Goal: Information Seeking & Learning: Check status

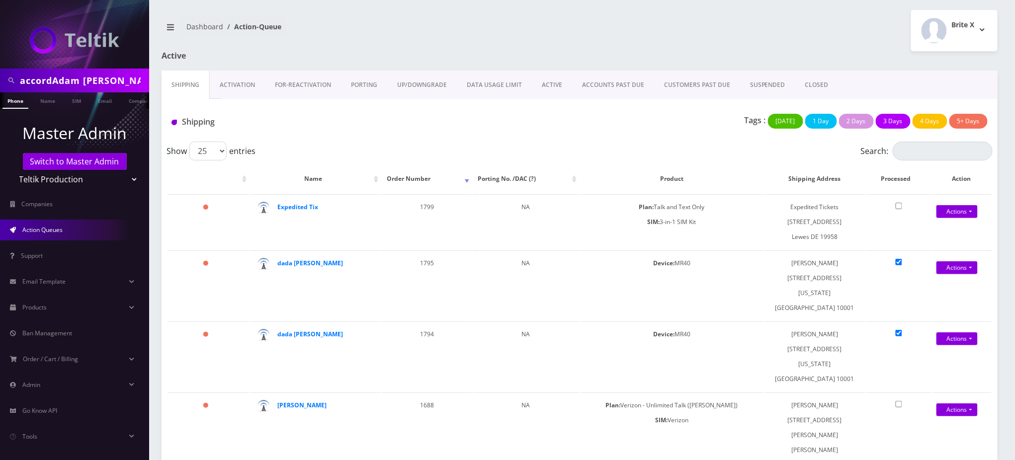
drag, startPoint x: 52, startPoint y: 80, endPoint x: 0, endPoint y: 75, distance: 51.9
click at [0, 75] on div "accordAdam Ostreicher" at bounding box center [74, 81] width 149 height 24
type input "[PERSON_NAME]"
click at [46, 102] on link "Name" at bounding box center [47, 100] width 25 height 16
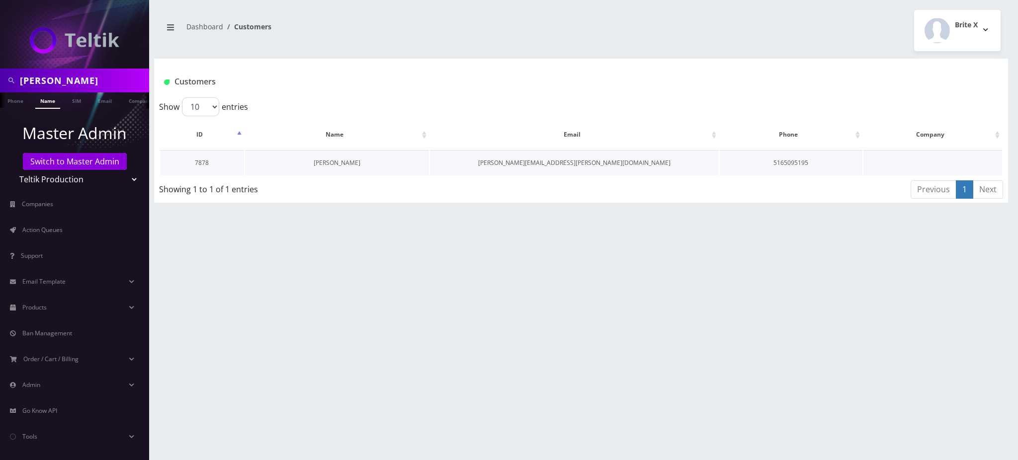
click at [344, 164] on link "[PERSON_NAME]" at bounding box center [337, 163] width 47 height 8
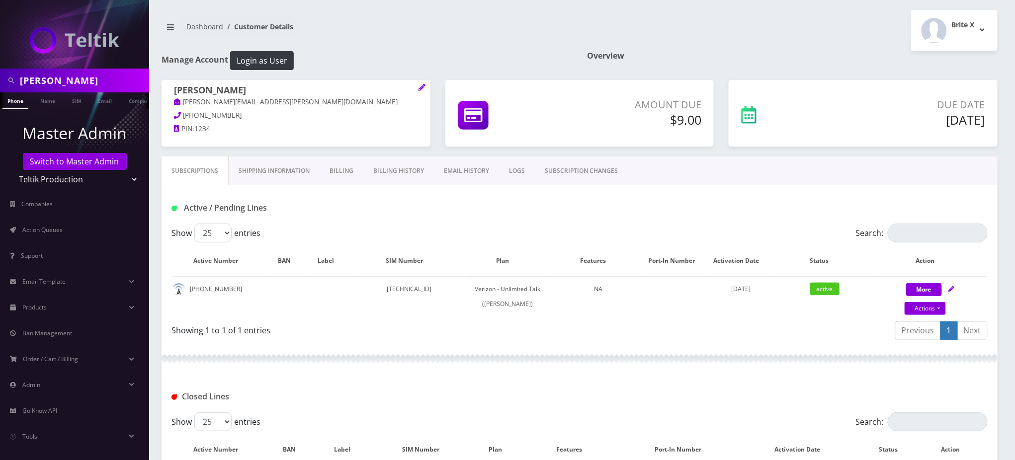
click at [391, 171] on link "Billing History" at bounding box center [398, 171] width 71 height 29
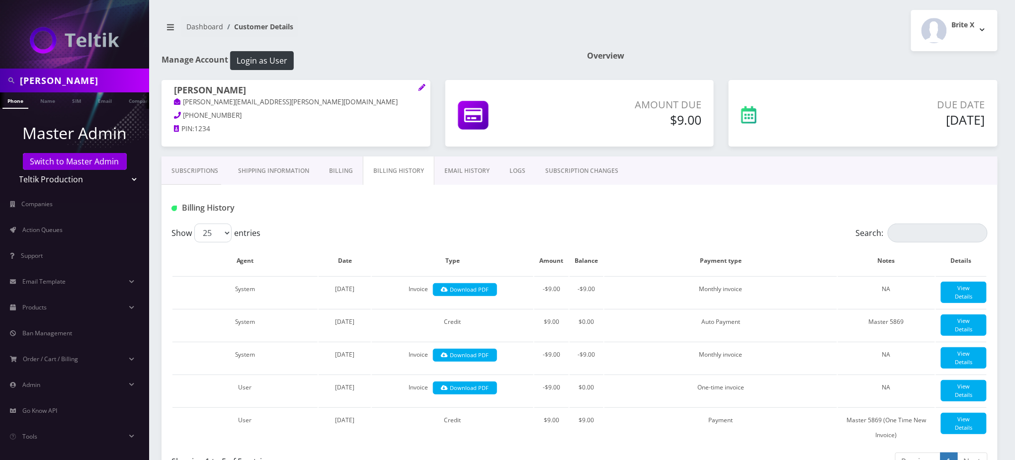
click at [424, 218] on div "Billing History" at bounding box center [580, 204] width 836 height 39
click at [202, 170] on link "Subscriptions" at bounding box center [195, 171] width 67 height 29
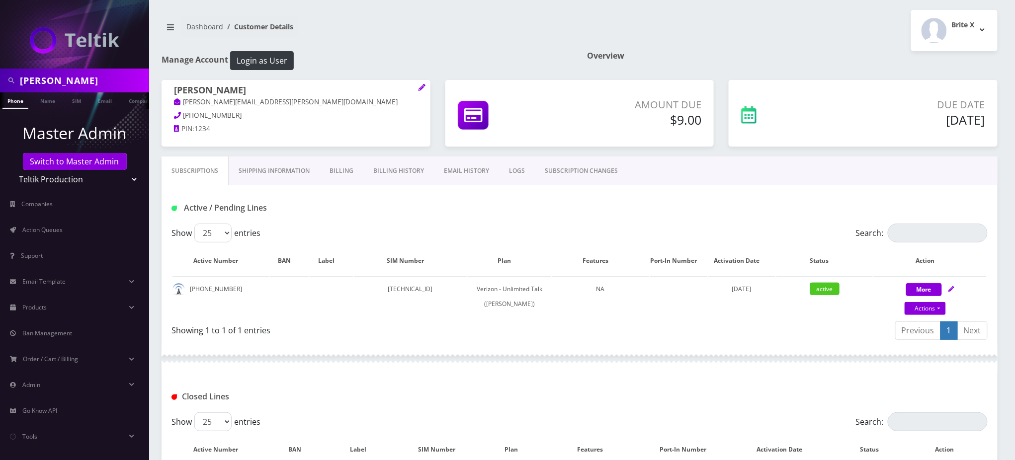
click at [397, 28] on nav "Dashboard Customer Details" at bounding box center [367, 30] width 411 height 28
click at [447, 43] on nav "Dashboard Customer Details" at bounding box center [367, 30] width 411 height 28
